Goal: Information Seeking & Learning: Stay updated

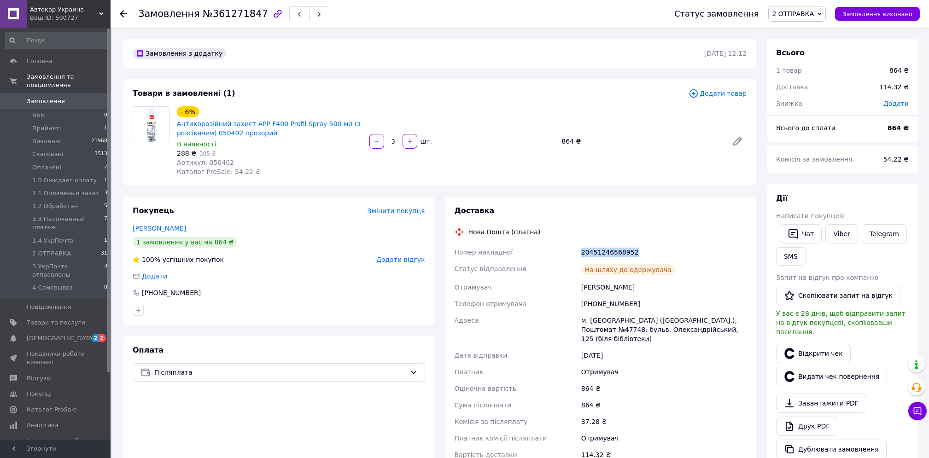
drag, startPoint x: 644, startPoint y: 249, endPoint x: 580, endPoint y: 252, distance: 64.1
click at [580, 252] on div "20451246568952" at bounding box center [664, 252] width 169 height 17
drag, startPoint x: 580, startPoint y: 252, endPoint x: 591, endPoint y: 254, distance: 12.1
copy div "20451246568952"
drag, startPoint x: 320, startPoint y: 277, endPoint x: 322, endPoint y: 286, distance: 9.5
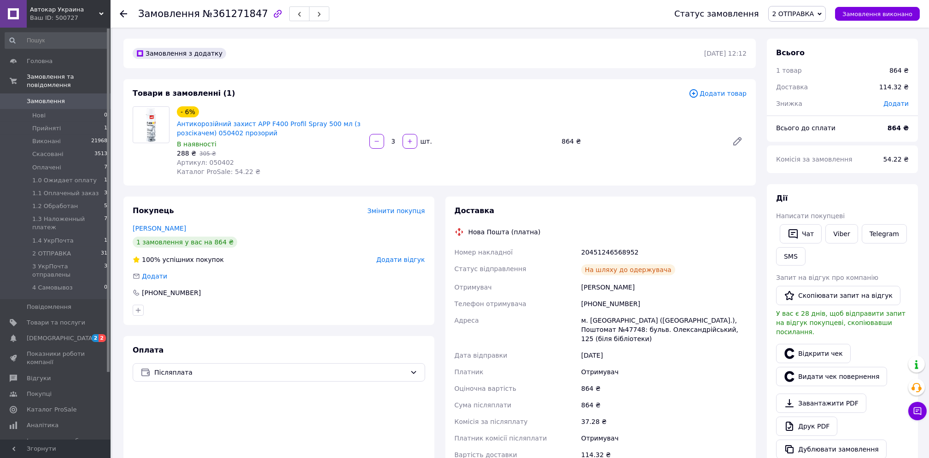
click at [320, 277] on div "Додати" at bounding box center [279, 276] width 293 height 9
click at [853, 237] on link "Viber" at bounding box center [841, 233] width 32 height 19
click at [49, 334] on span "[DEMOGRAPHIC_DATA]" at bounding box center [61, 338] width 68 height 8
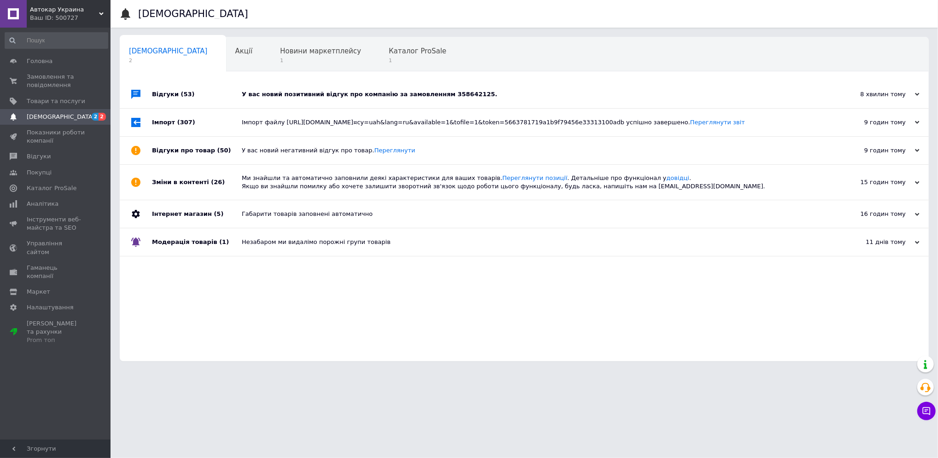
drag, startPoint x: 506, startPoint y: 95, endPoint x: 382, endPoint y: 120, distance: 125.9
click at [503, 95] on div "У вас новий позитивний відгук про компанію за замовленням 358642125." at bounding box center [535, 94] width 586 height 8
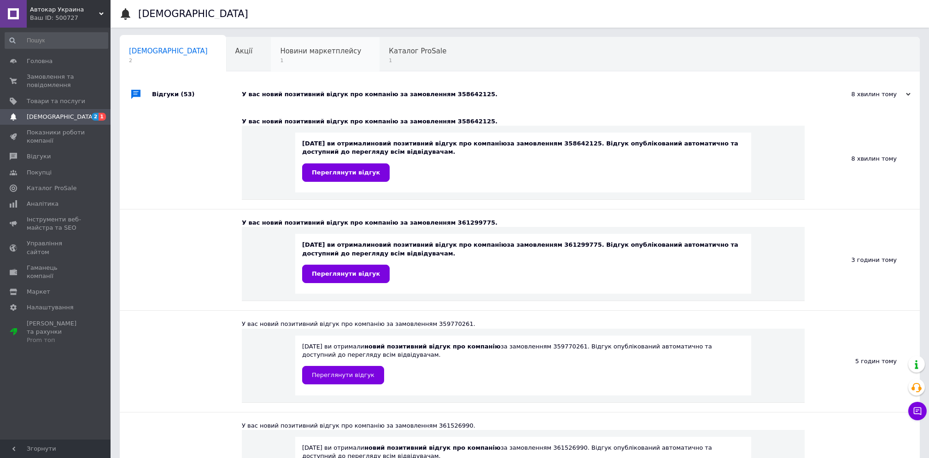
click at [280, 55] on span "Новини маркетплейсу" at bounding box center [320, 51] width 81 height 8
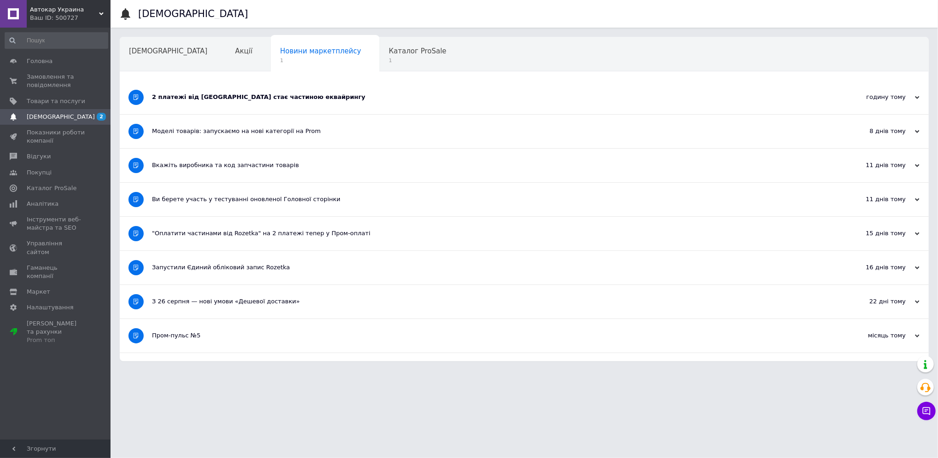
click at [293, 106] on div "2 платежі від [GEOGRAPHIC_DATA] стає частиною еквайрингу" at bounding box center [490, 98] width 676 height 34
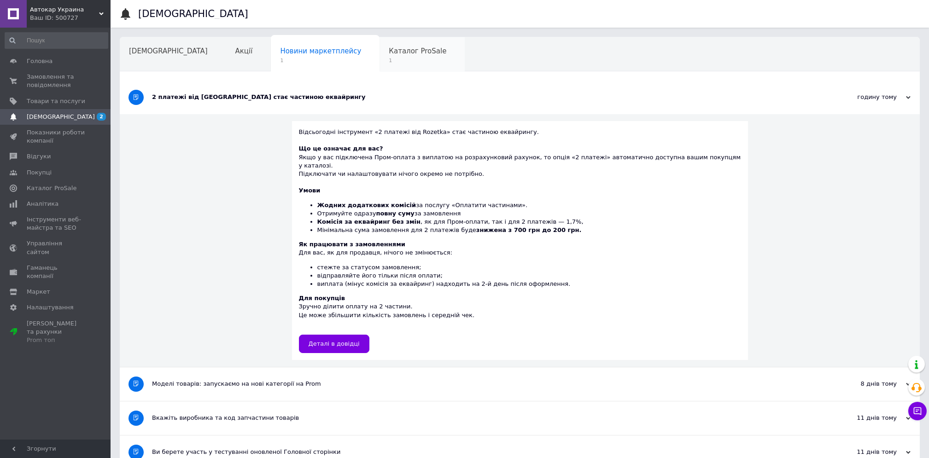
click at [389, 54] on span "Каталог ProSale" at bounding box center [418, 51] width 58 height 8
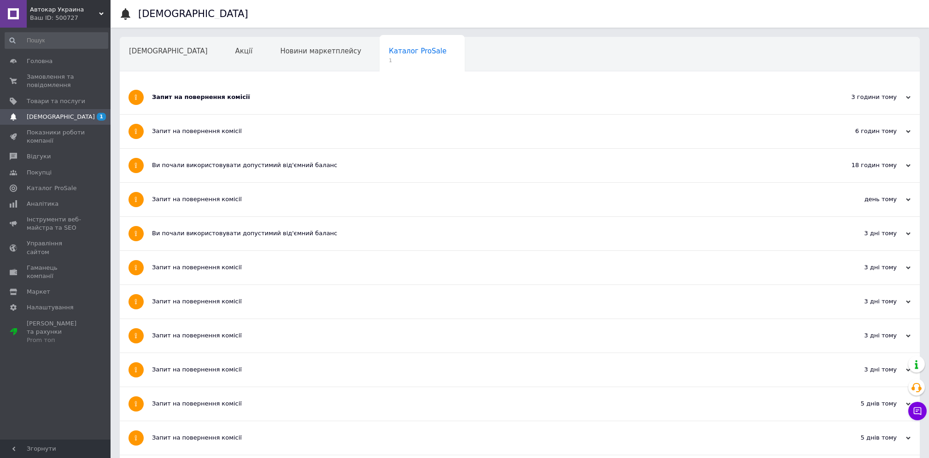
click at [271, 107] on div "Запит на повернення комісії" at bounding box center [485, 98] width 667 height 34
